Goal: Transaction & Acquisition: Download file/media

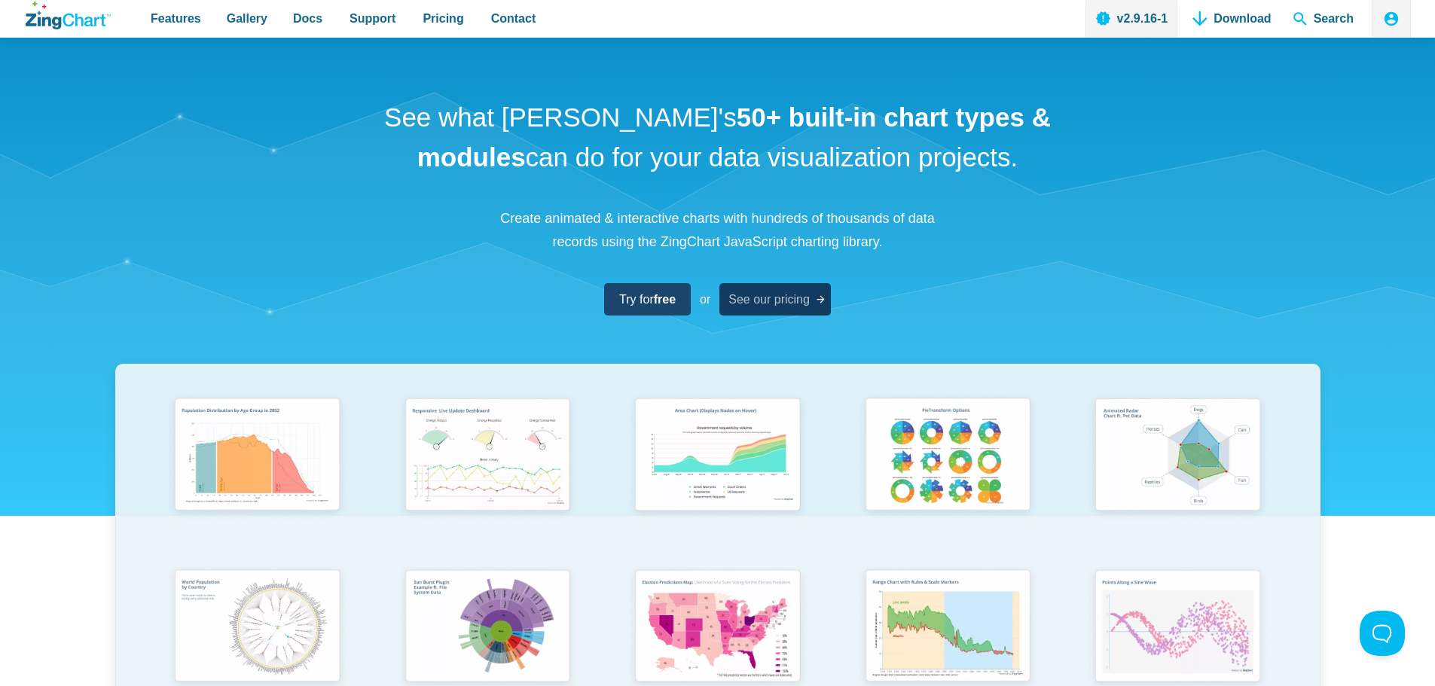
click at [805, 301] on span "See our pricing" at bounding box center [769, 299] width 81 height 20
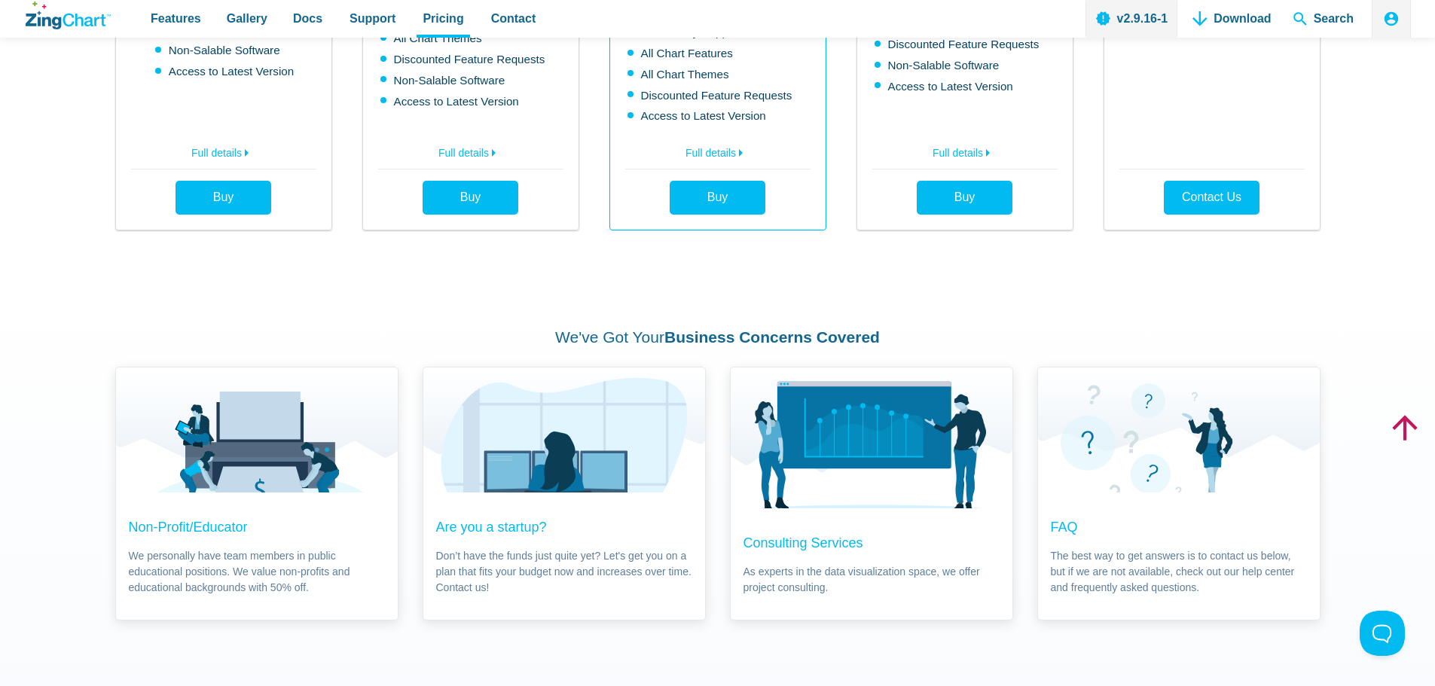
scroll to position [829, 0]
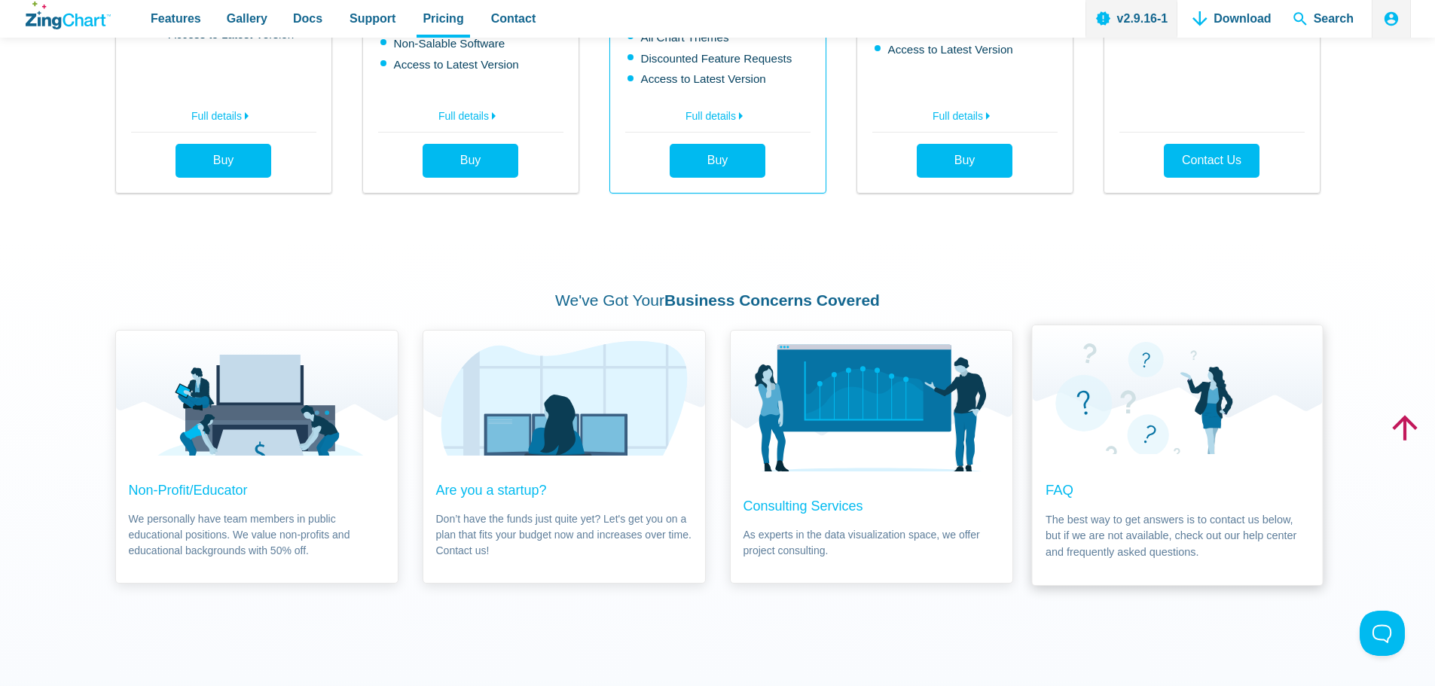
click at [1096, 512] on span "The best way to get answers is to contact us below, but if we are not available…" at bounding box center [1177, 536] width 264 height 49
click at [241, 472] on span "Non-Profit/Educator We personally have team members in public educational posit…" at bounding box center [255, 519] width 290 height 131
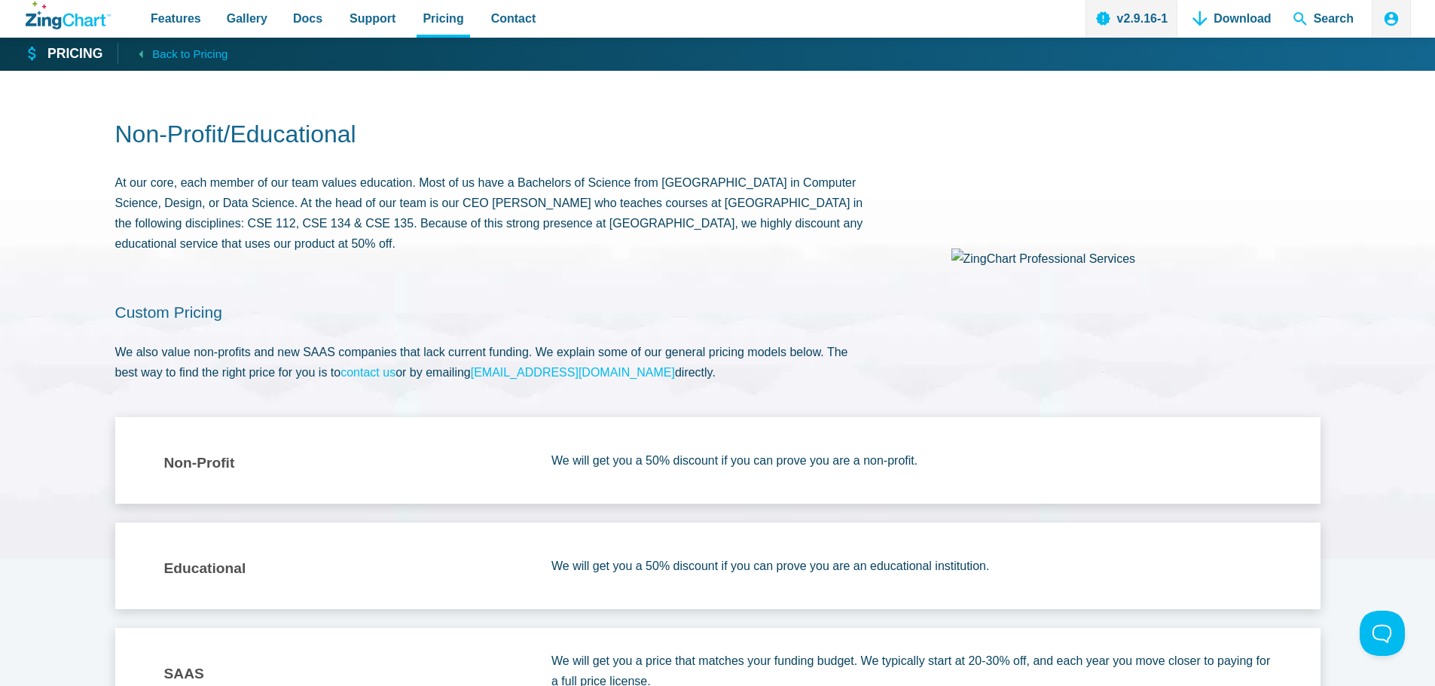
click at [69, 57] on strong "Pricing" at bounding box center [74, 54] width 55 height 14
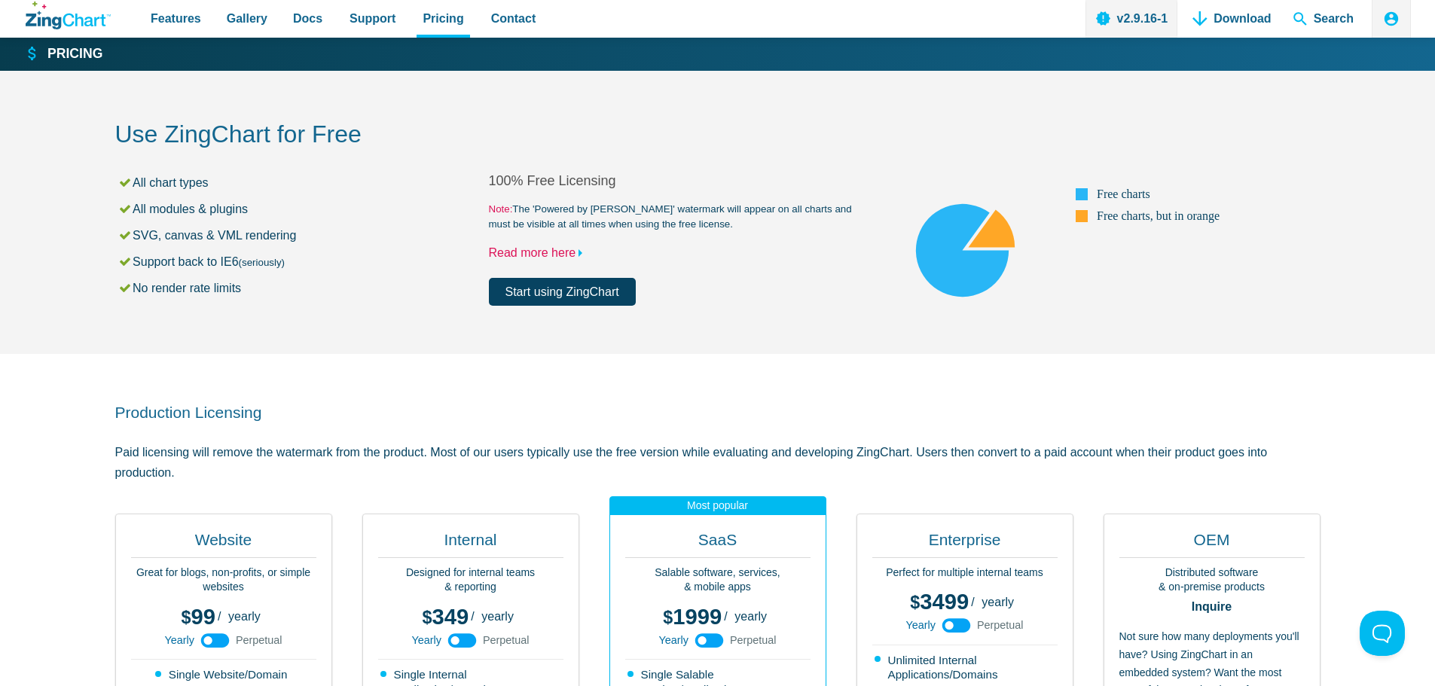
click at [530, 257] on link "Read more here" at bounding box center [539, 252] width 101 height 13
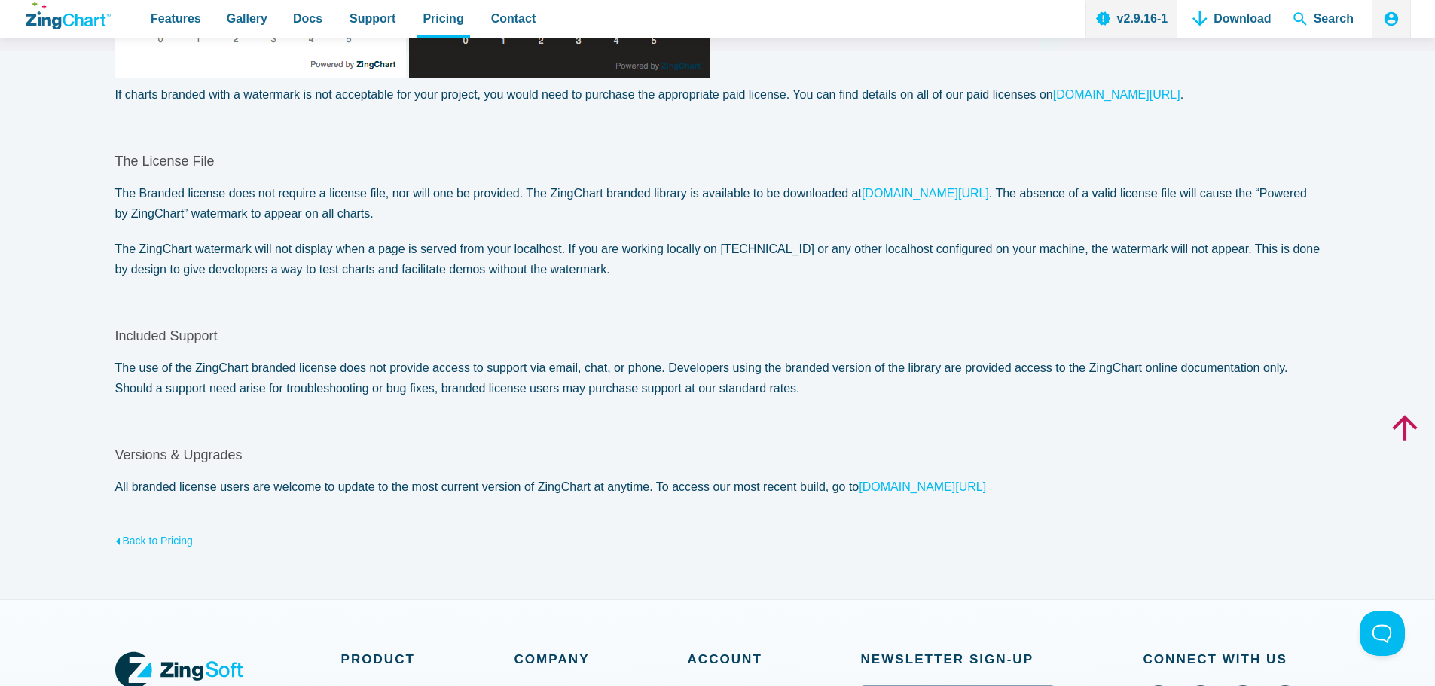
scroll to position [527, 0]
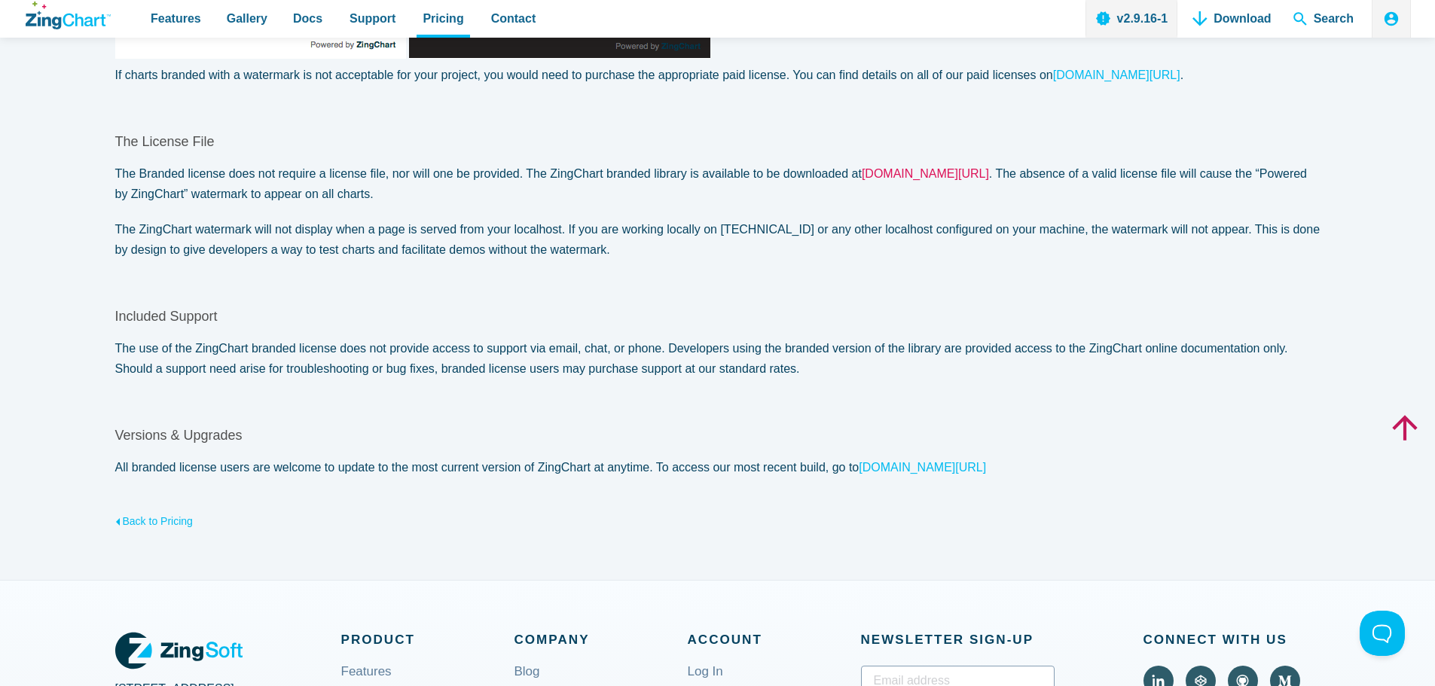
click at [988, 179] on link "www.zingchart.com/download" at bounding box center [925, 173] width 127 height 13
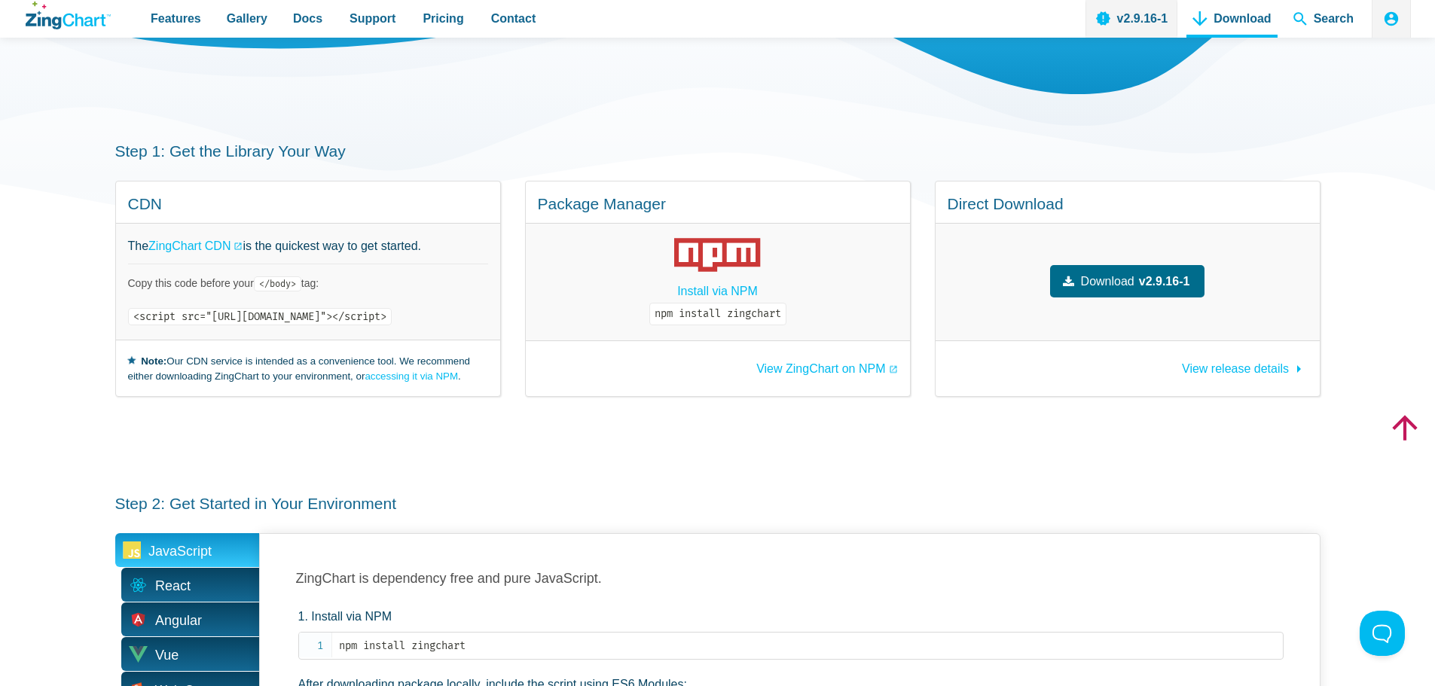
scroll to position [226, 0]
